Goal: Transaction & Acquisition: Purchase product/service

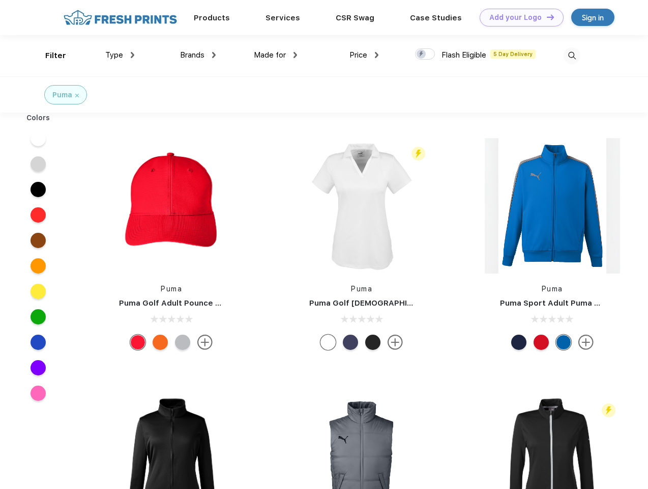
scroll to position [1, 0]
click at [518, 17] on link "Add your Logo Design Tool" at bounding box center [522, 18] width 84 height 18
click at [0, 0] on div "Design Tool" at bounding box center [0, 0] width 0 height 0
click at [546, 17] on link "Add your Logo Design Tool" at bounding box center [522, 18] width 84 height 18
click at [49, 55] on div "Filter" at bounding box center [55, 56] width 21 height 12
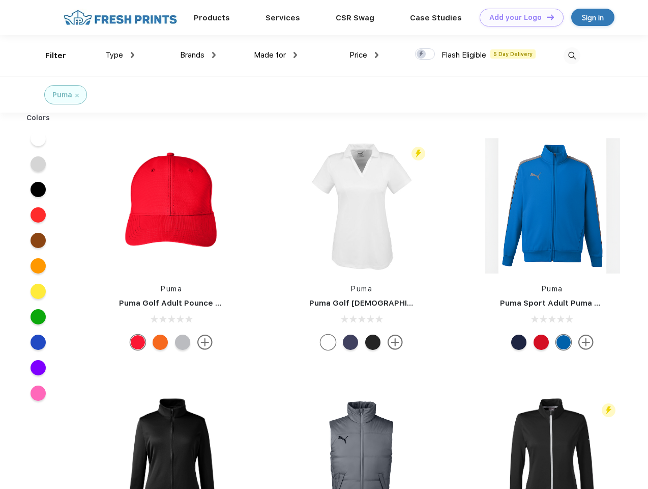
click at [120, 55] on span "Type" at bounding box center [114, 54] width 18 height 9
click at [198, 55] on span "Brands" at bounding box center [192, 54] width 24 height 9
click at [276, 55] on span "Made for" at bounding box center [270, 54] width 32 height 9
click at [364, 55] on span "Price" at bounding box center [359, 54] width 18 height 9
click at [425, 54] on div at bounding box center [425, 53] width 20 height 11
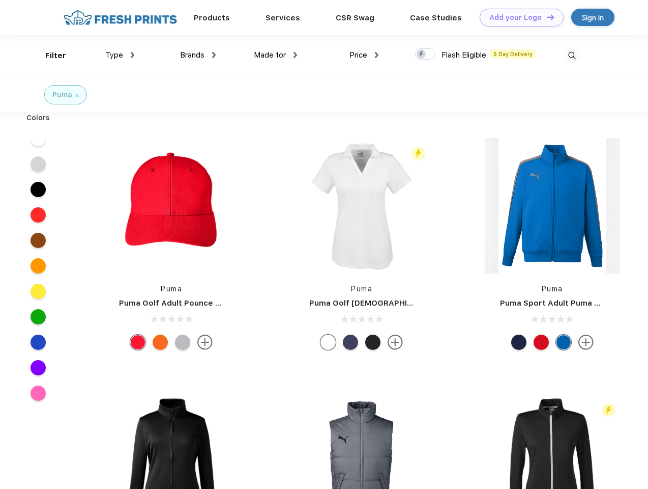
click at [422, 54] on input "checkbox" at bounding box center [418, 51] width 7 height 7
click at [572, 55] on img at bounding box center [572, 55] width 17 height 17
